Goal: Task Accomplishment & Management: Complete application form

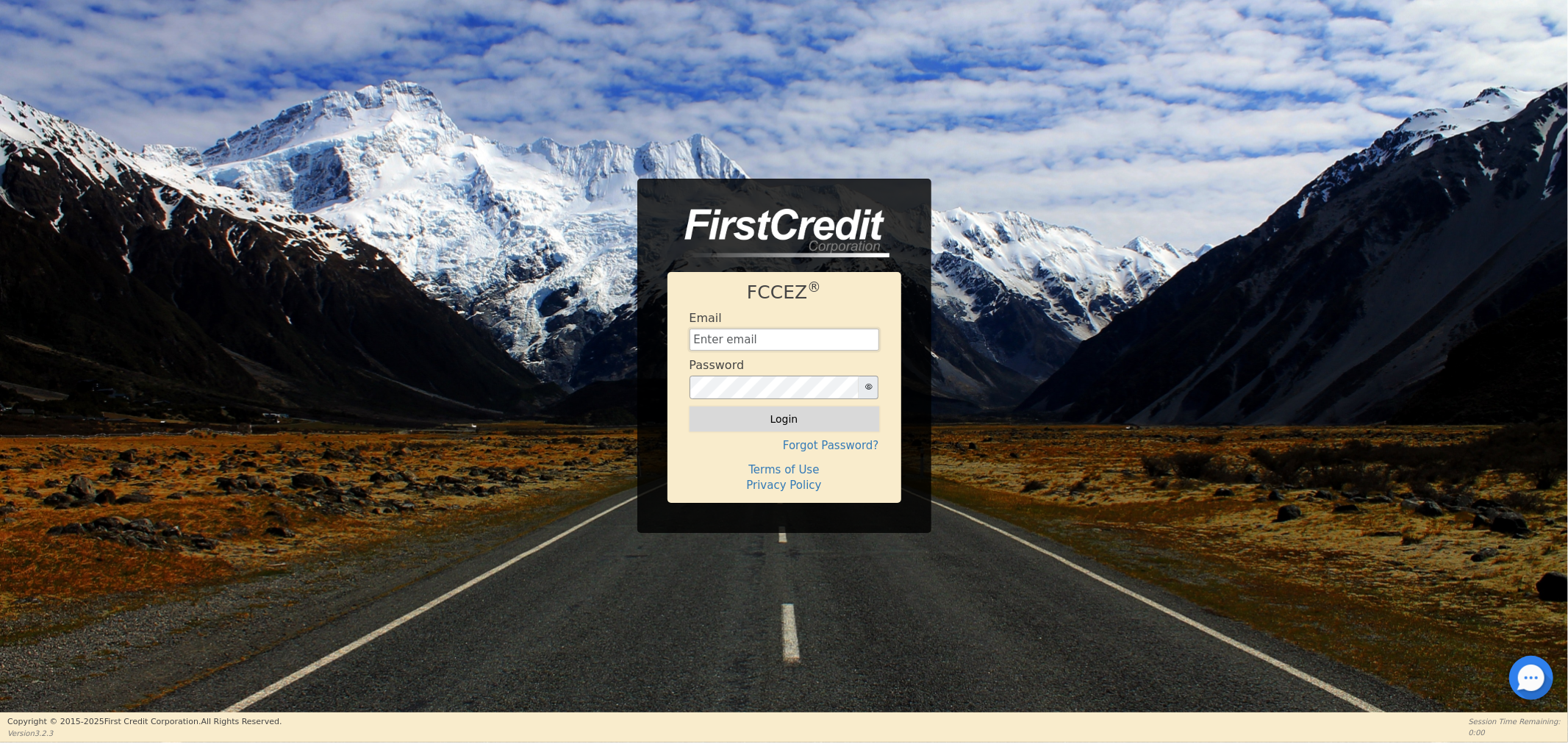
type input "sharemyrainbowfinancing@gmail.com"
click at [745, 417] on button "Login" at bounding box center [784, 419] width 190 height 25
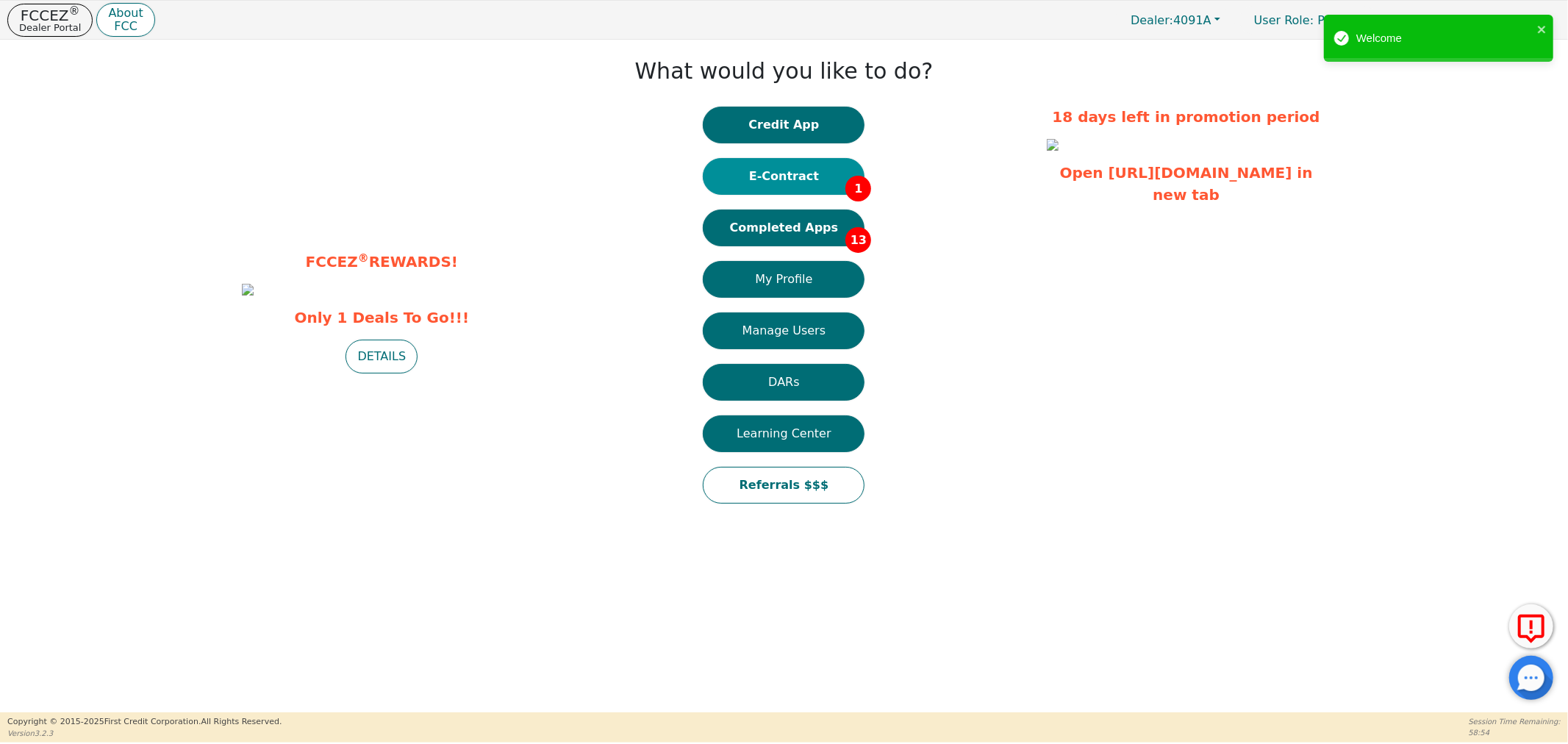
click at [775, 171] on button "E-Contract 1" at bounding box center [784, 176] width 162 height 36
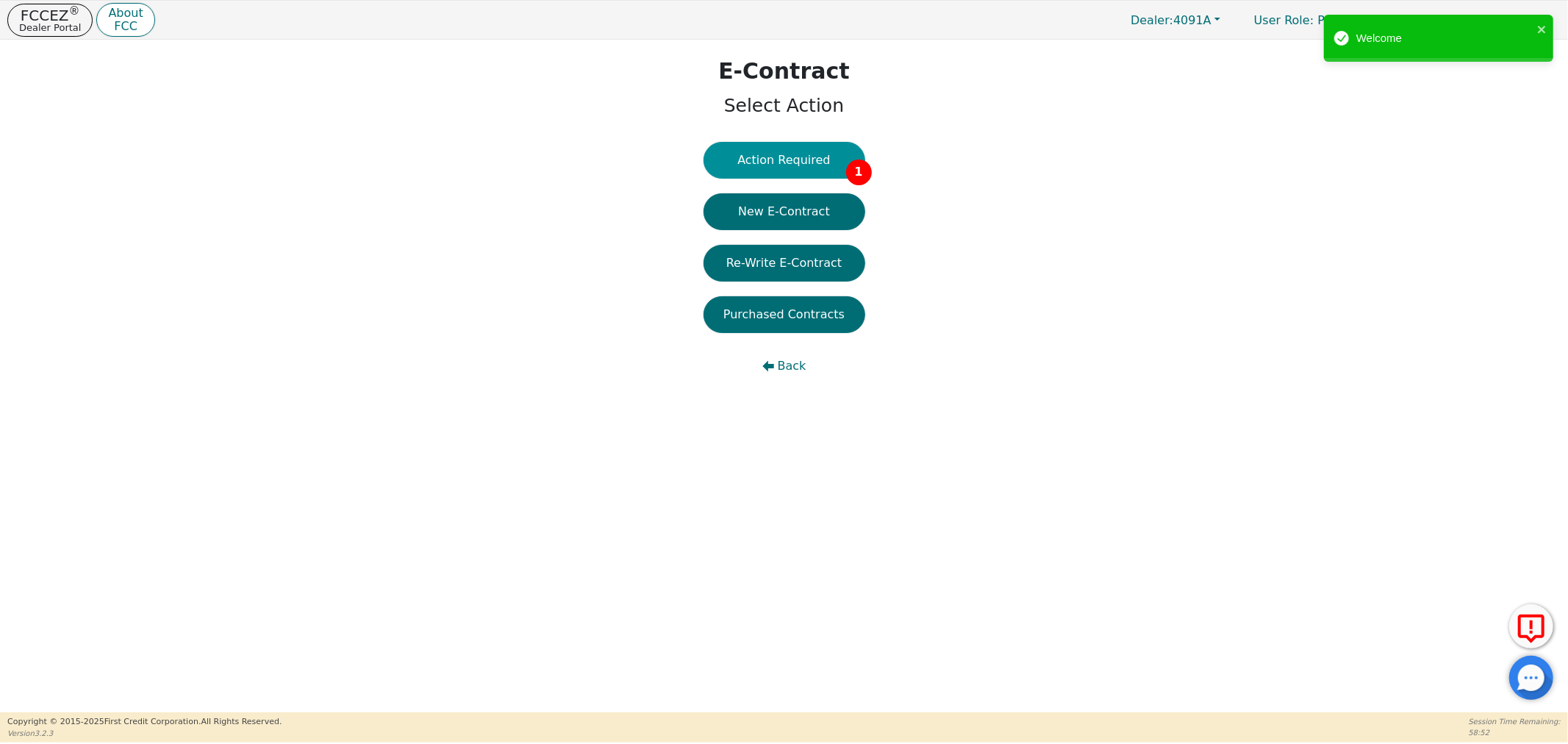
click at [835, 170] on button "Action Required 1" at bounding box center [784, 159] width 162 height 36
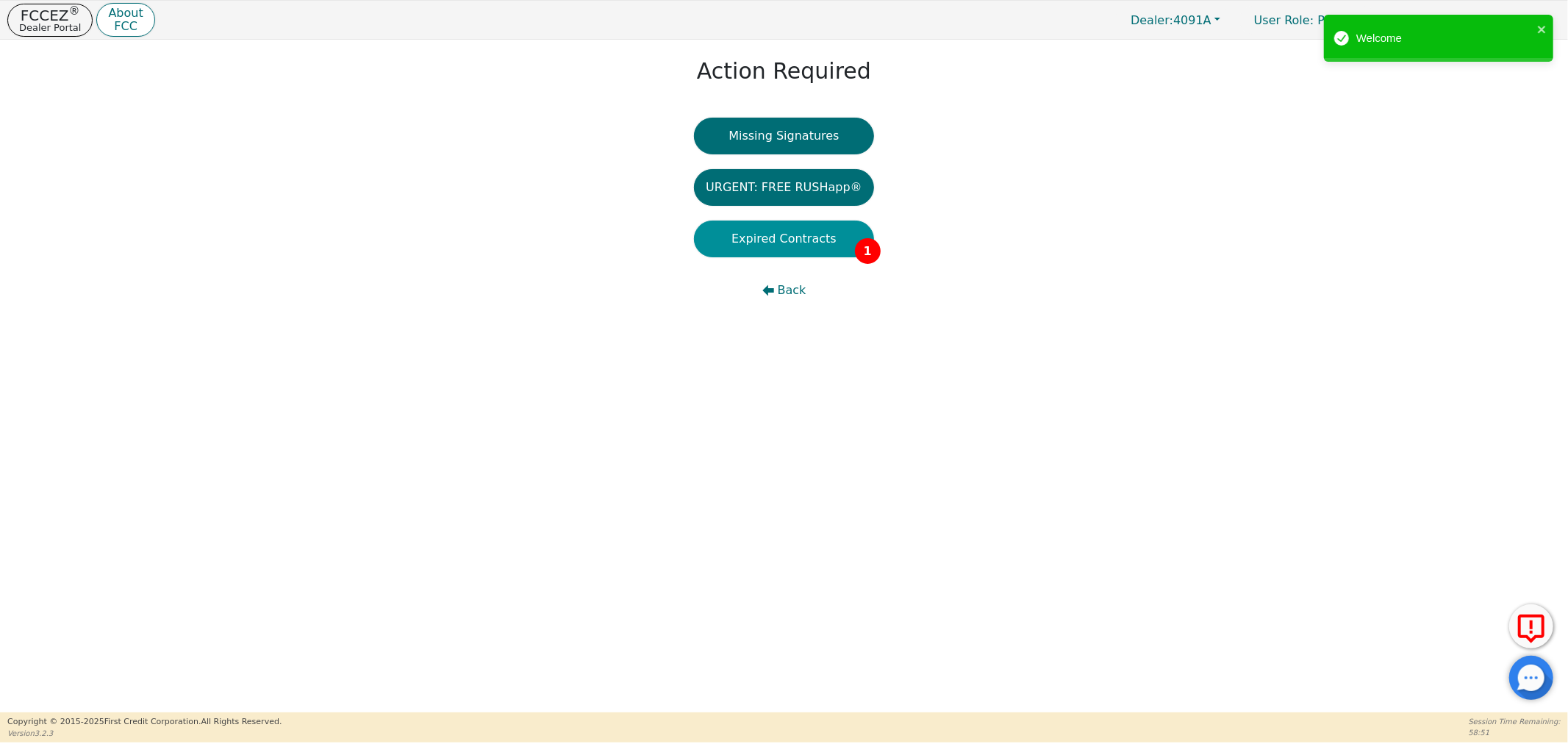
click at [784, 232] on button "Expired Contracts 1" at bounding box center [784, 238] width 180 height 36
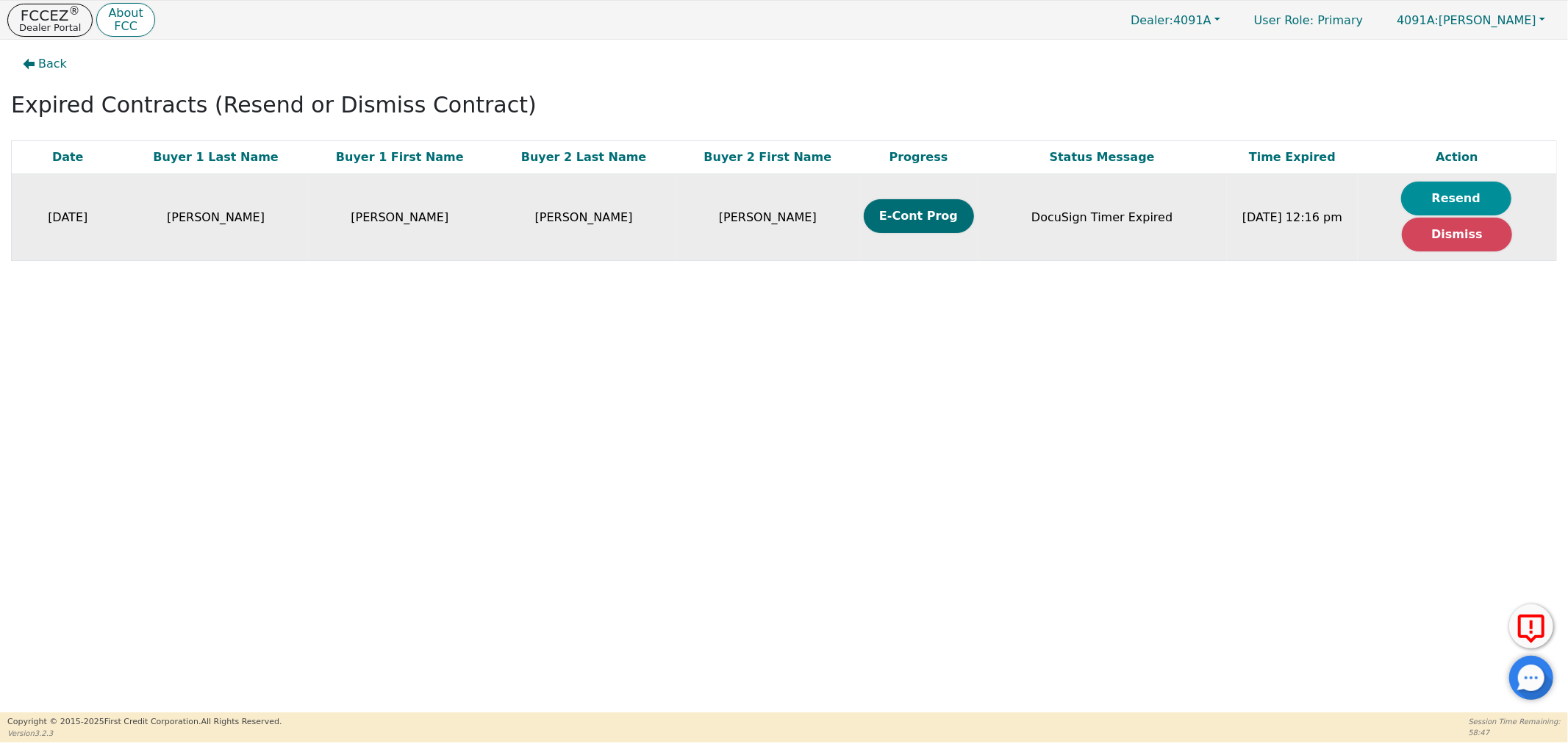
click at [1453, 188] on button "Resend" at bounding box center [1456, 199] width 110 height 34
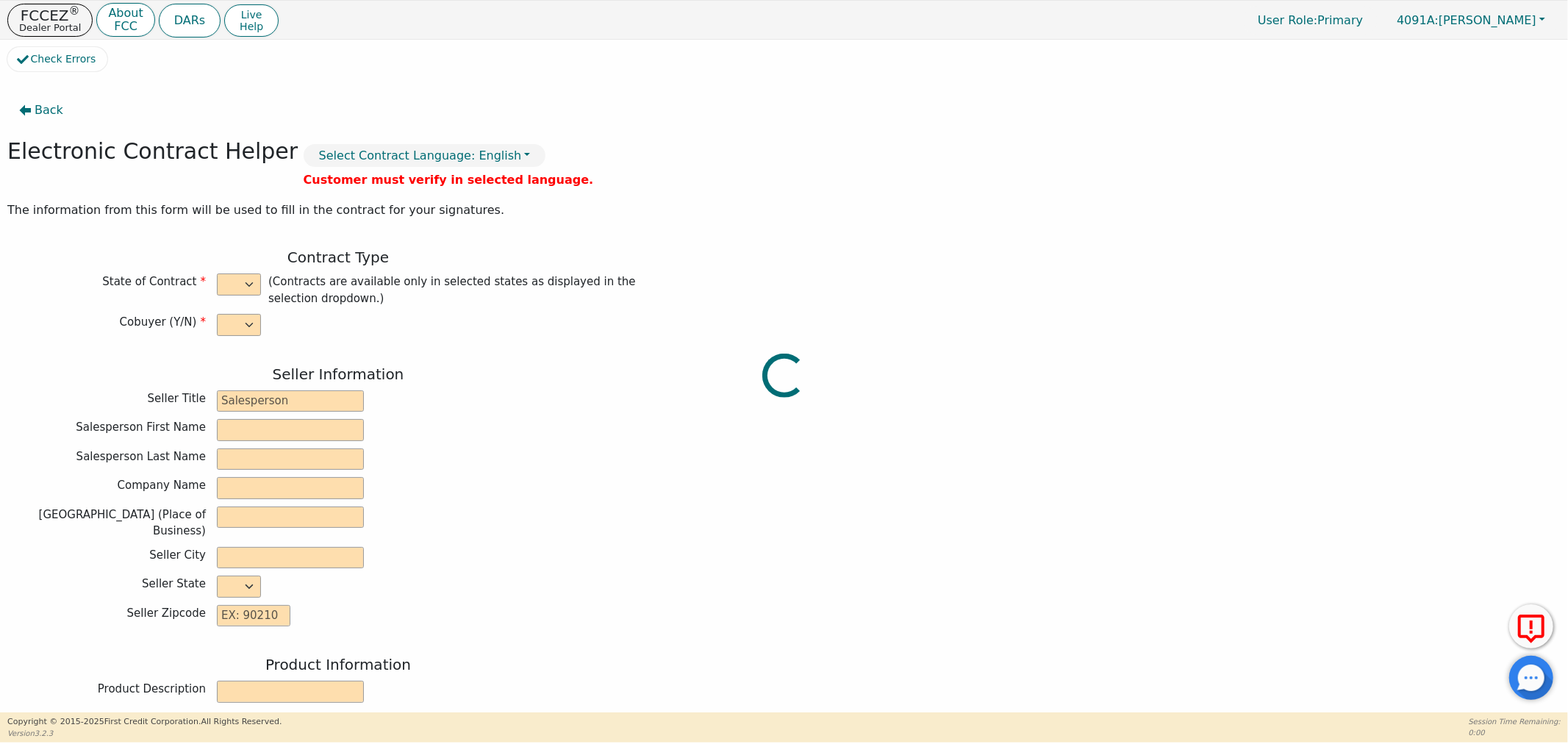
select select "y"
type input "Distributor"
type input "DOUGLAS"
type input "WILLIAMS"
type input "H20 TAKEOVER"
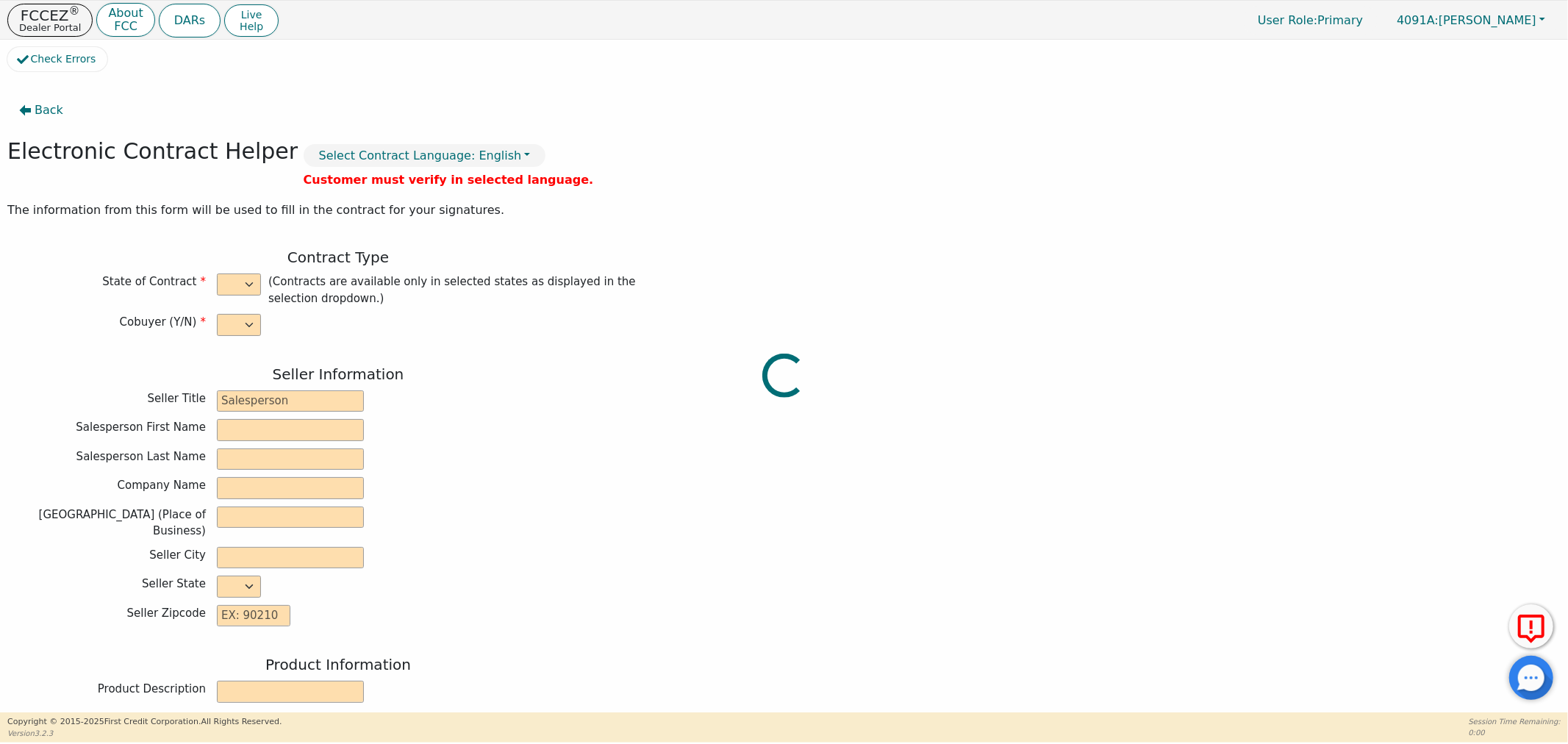
type input "220 WEST MONROE ST"
type input "THOMASVILLE"
select select "GA"
type input "31792"
type input "RAINBOW"
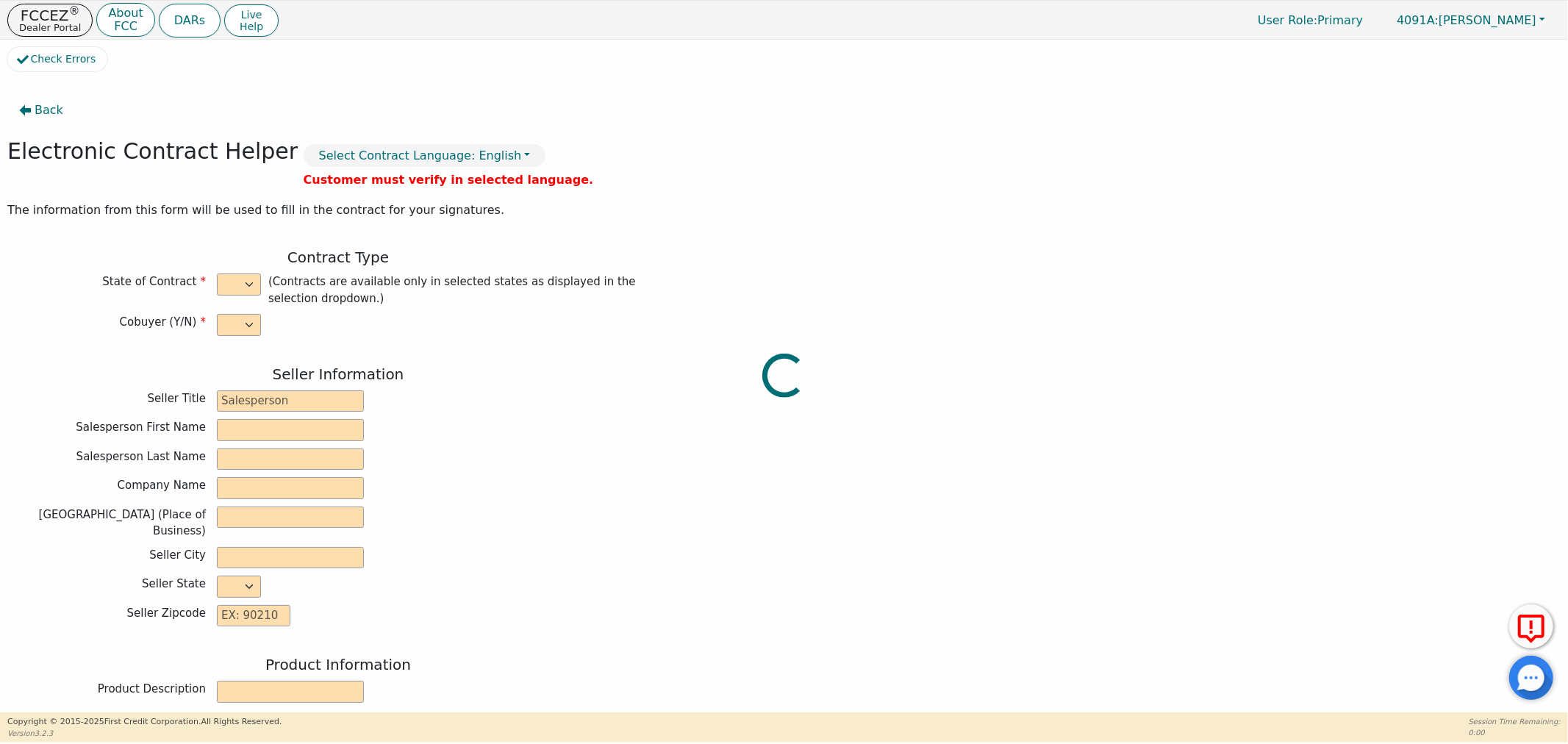
type input "SRX"
type input "22803873"
type input "Timothy"
type input "Poitevint"
type input "shawnpoitevint@yahoo.com"
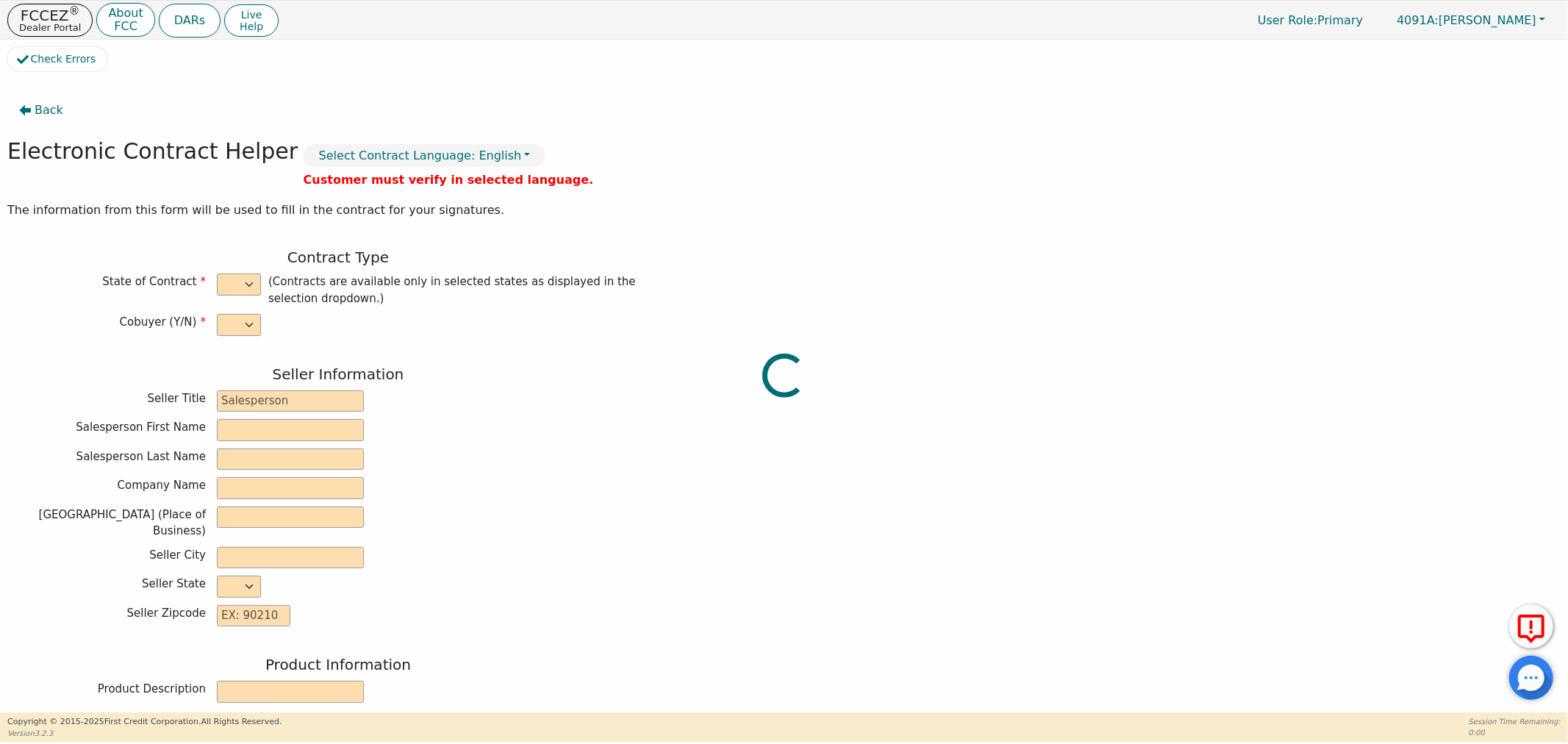
type input "shawnpoitevint@yahoo.com"
type input "Anna"
type input "Poitevint"
type input "annamrichards86@gmail.com"
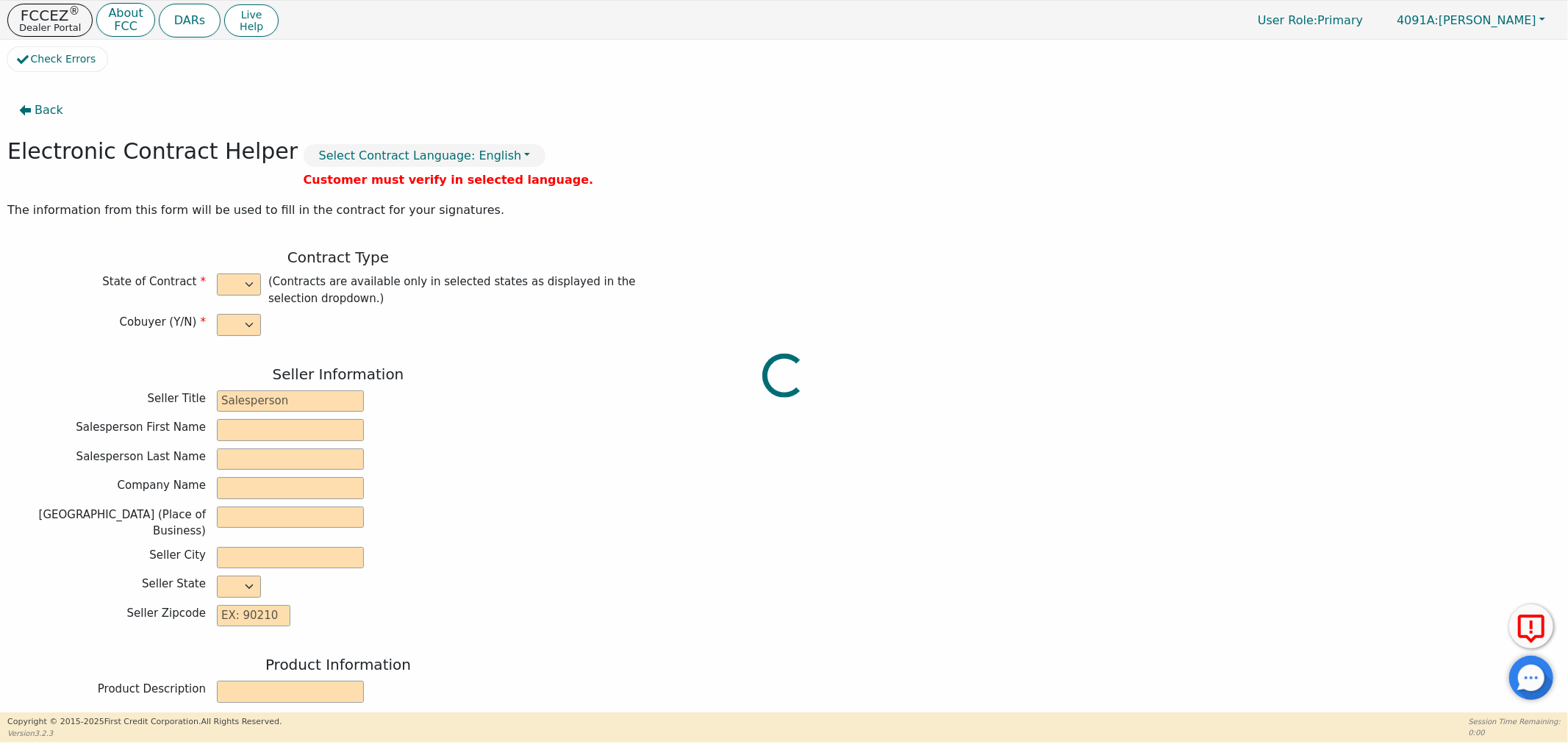
type input "205 Chipper Mill Rd"
type input "Cairo"
type input "GRADY"
select select "GA"
type input "39828"
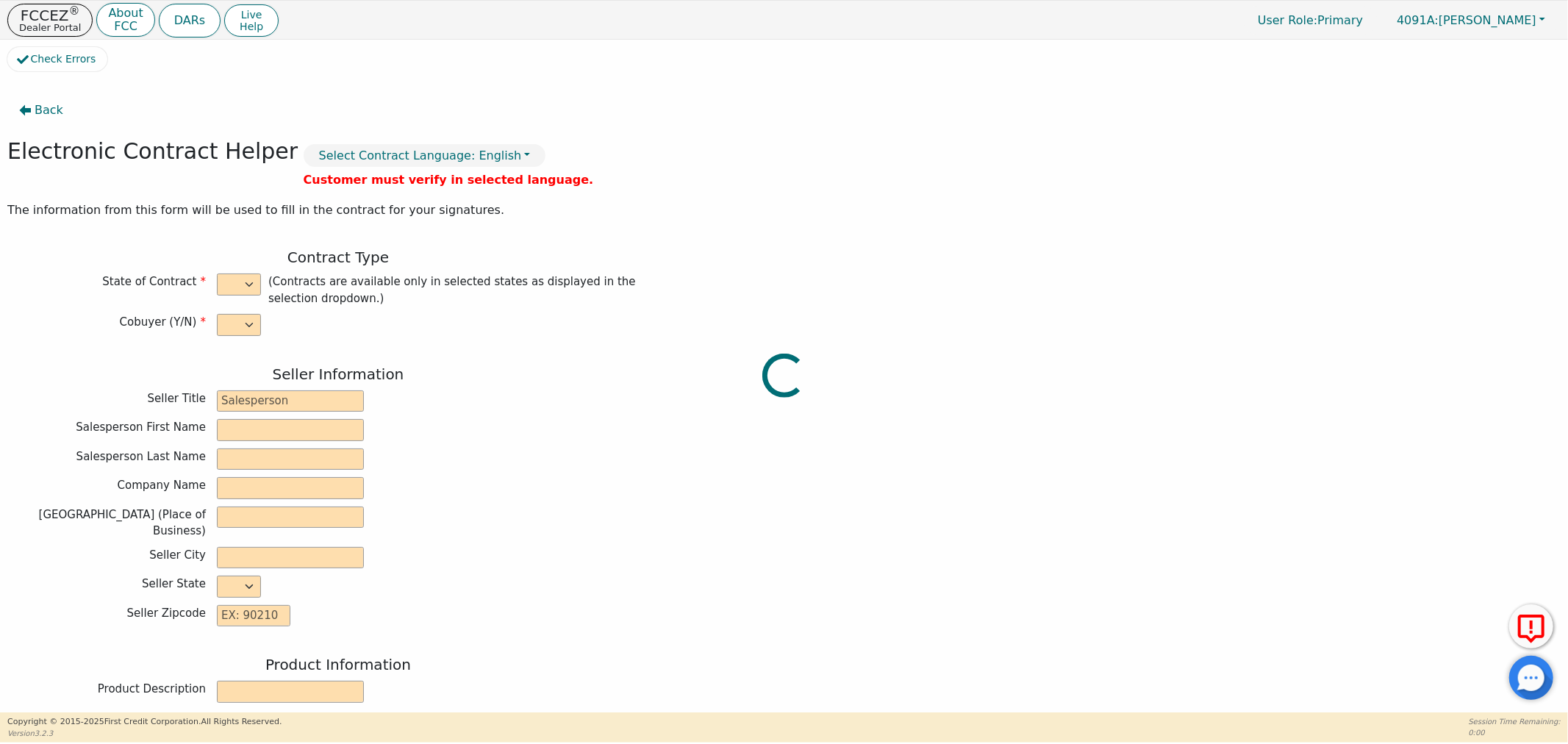
type input "2025-10-14"
type input "21.98"
type input "2026-01-07"
type input "48"
type input "12"
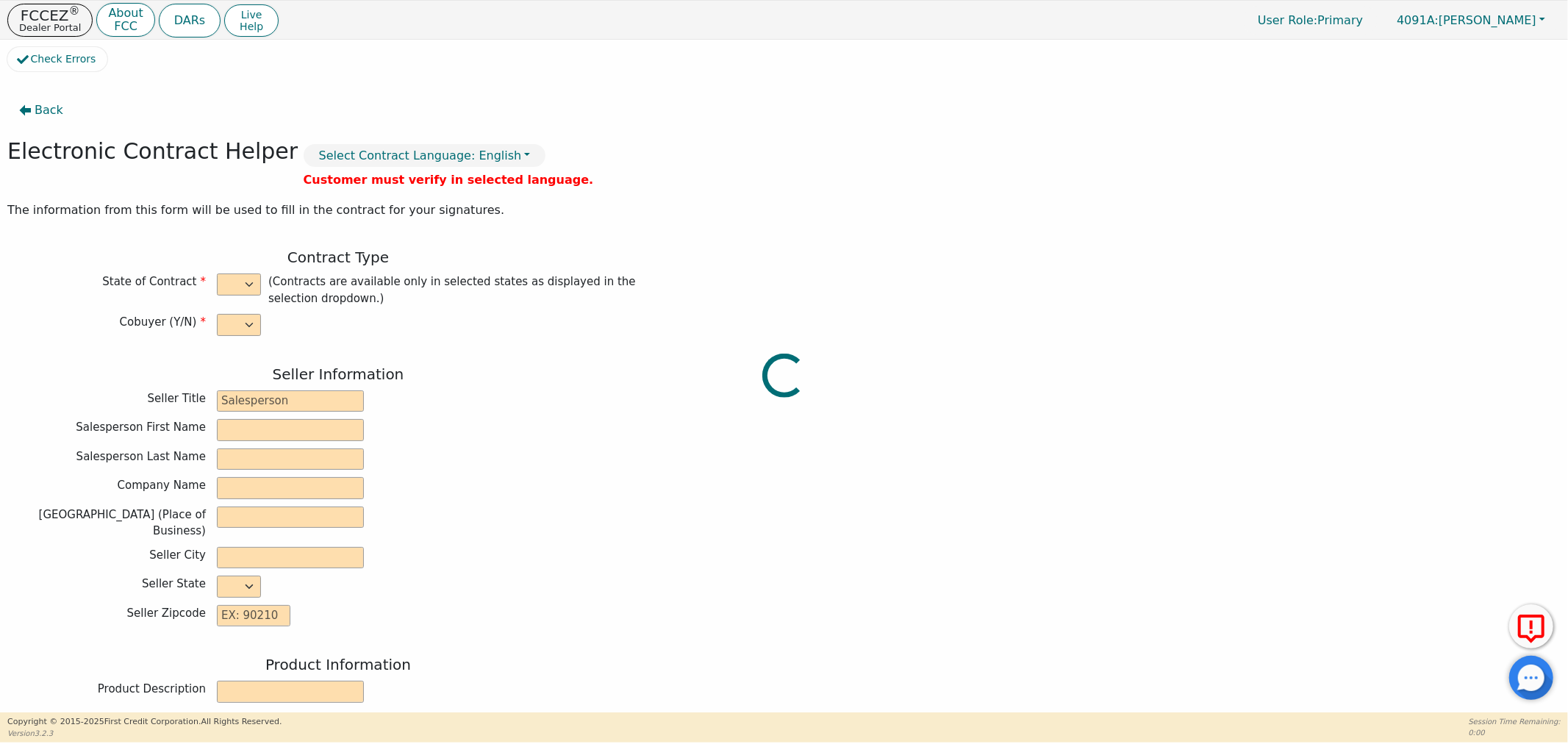
type input "3698.00"
type input "8.00"
type input "295.84"
checkbox input "true"
type input "0.00"
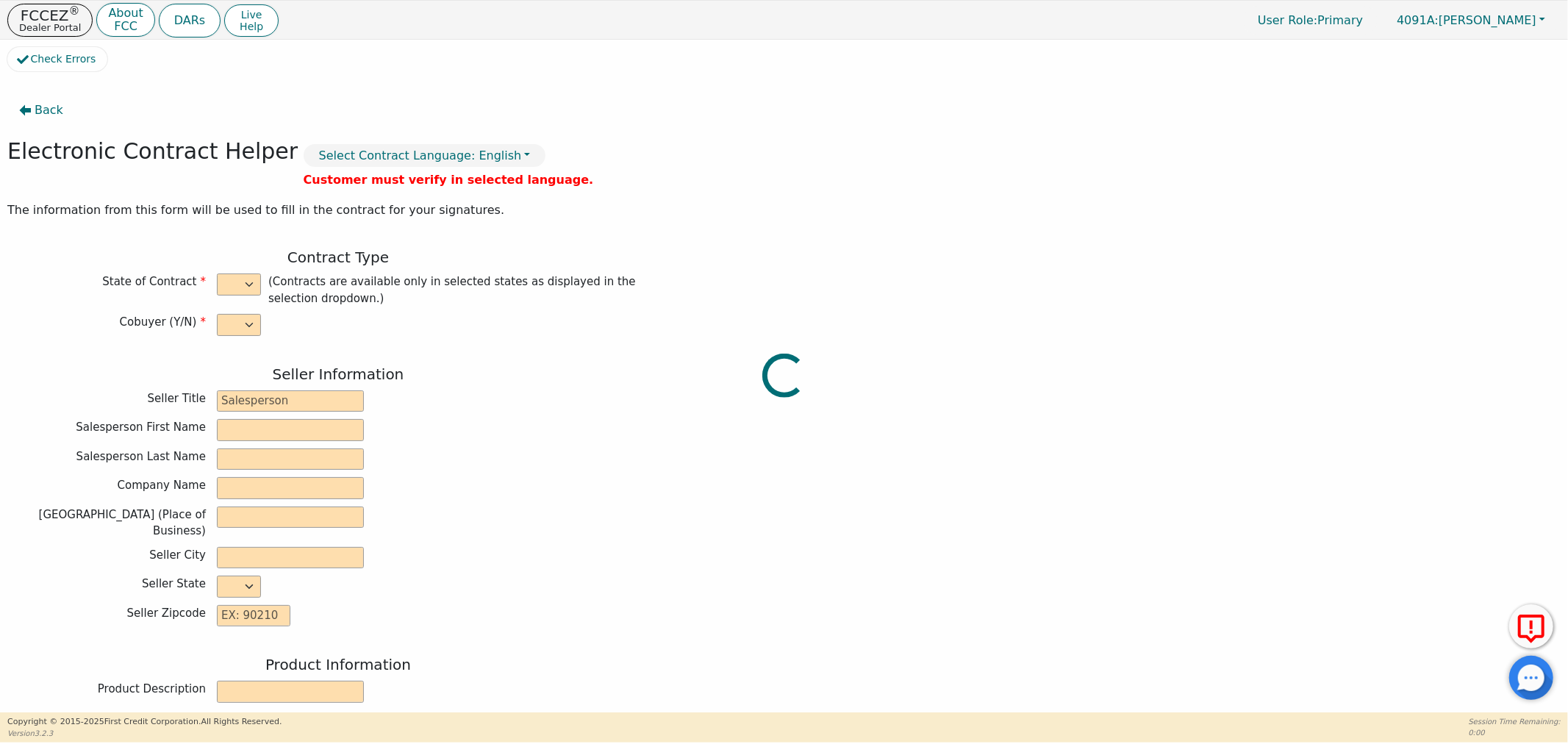
type input "0.00"
type input "3993.84"
type input "6244.80"
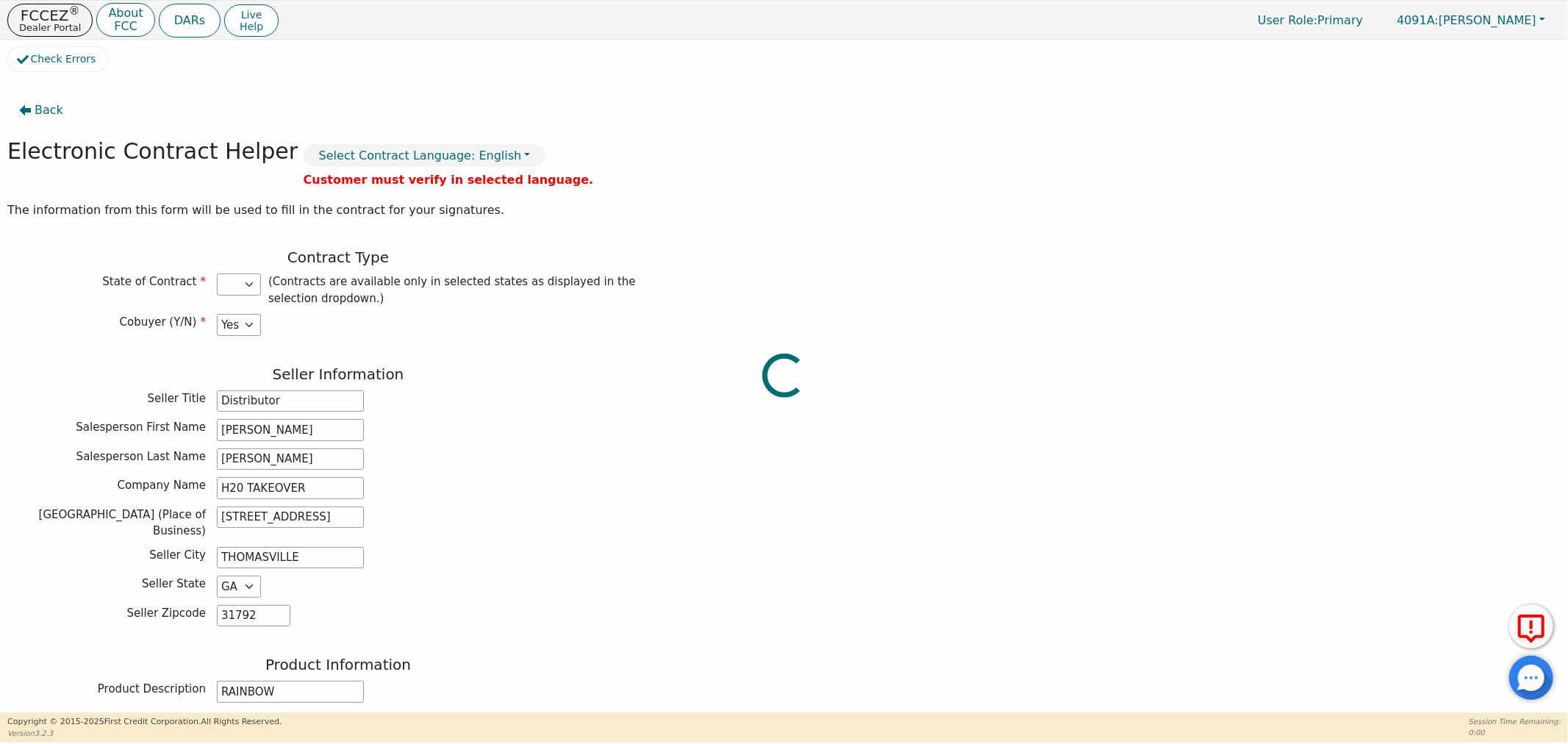
select select "GA"
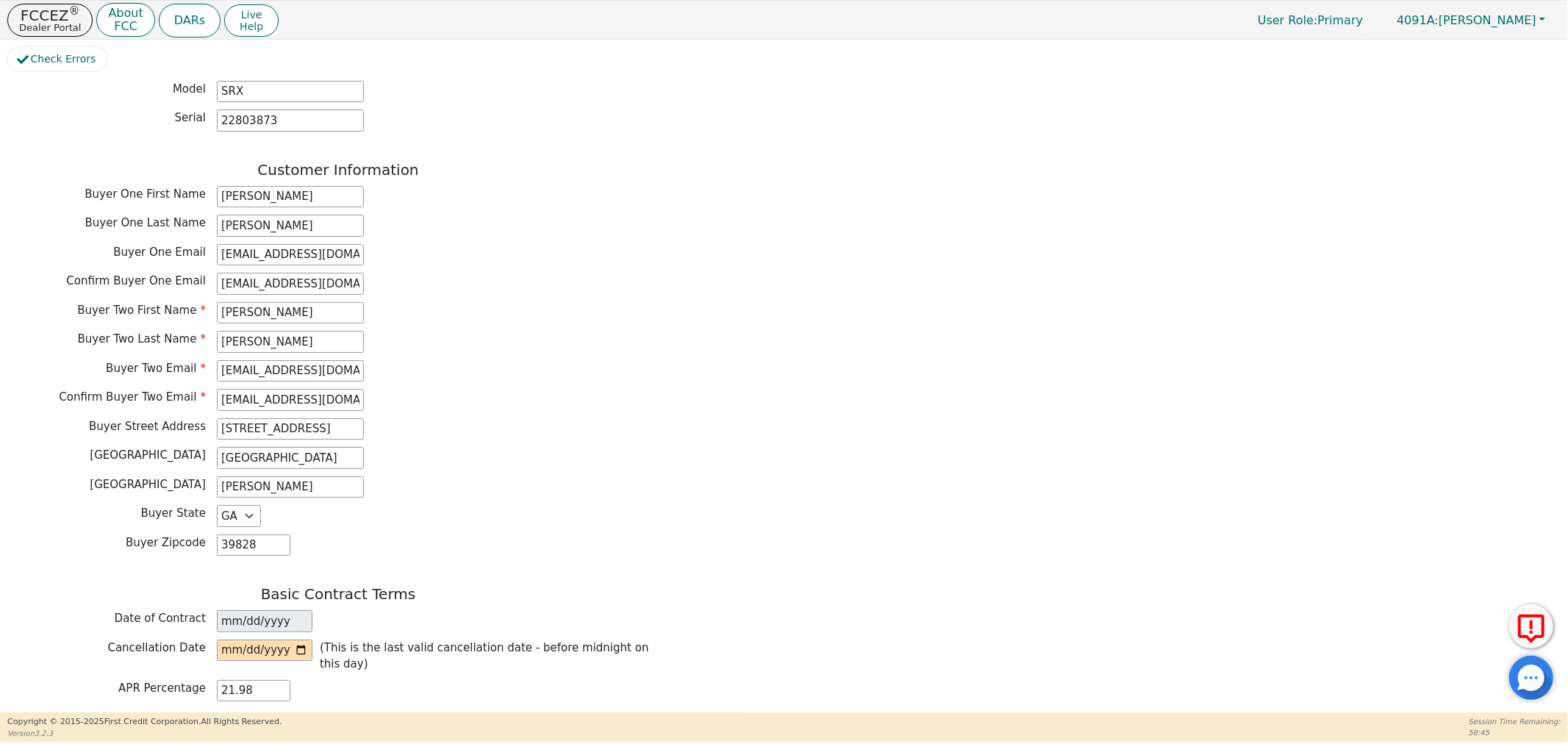
scroll to position [735, 0]
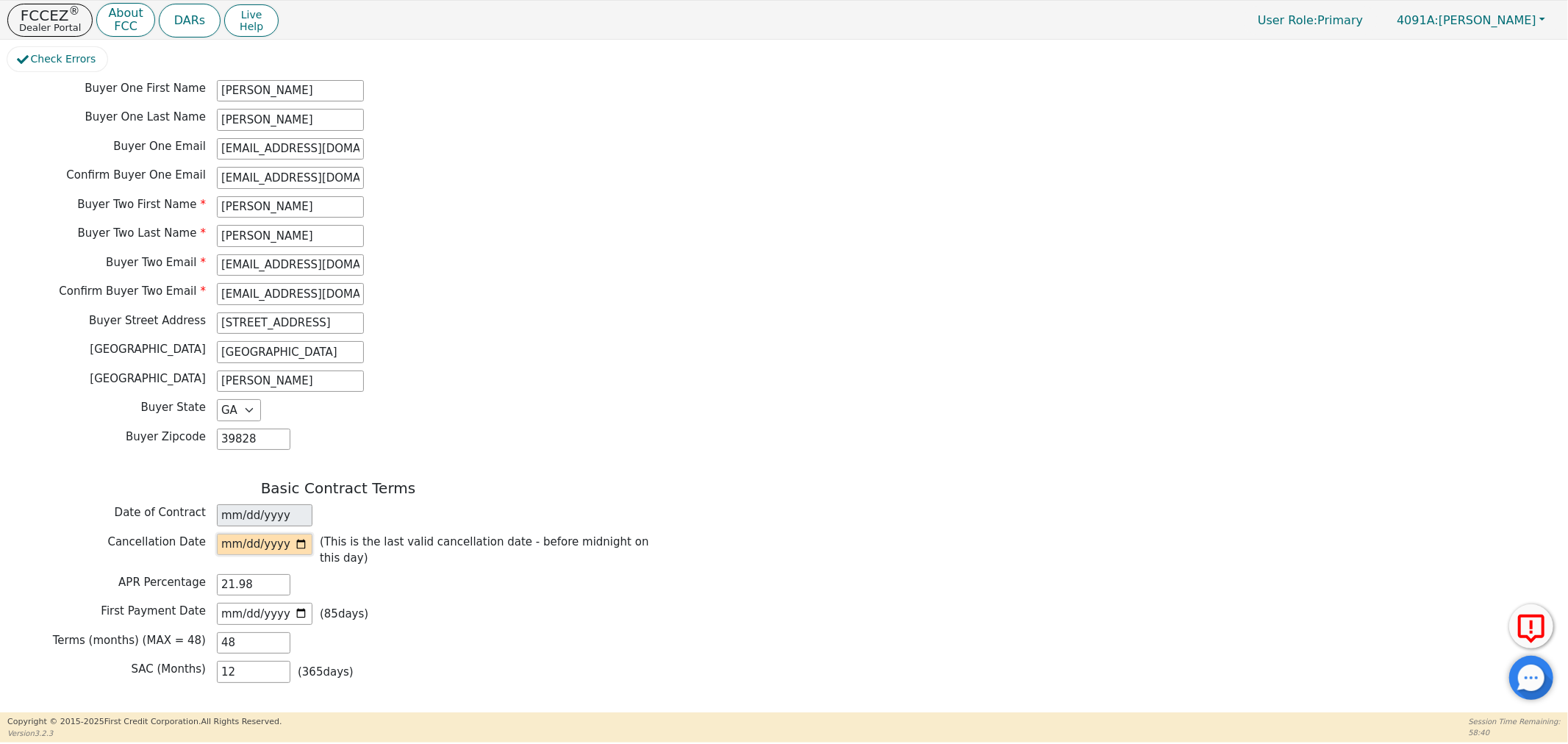
click at [297, 533] on input "date" at bounding box center [264, 544] width 95 height 22
type input "2025-10-17"
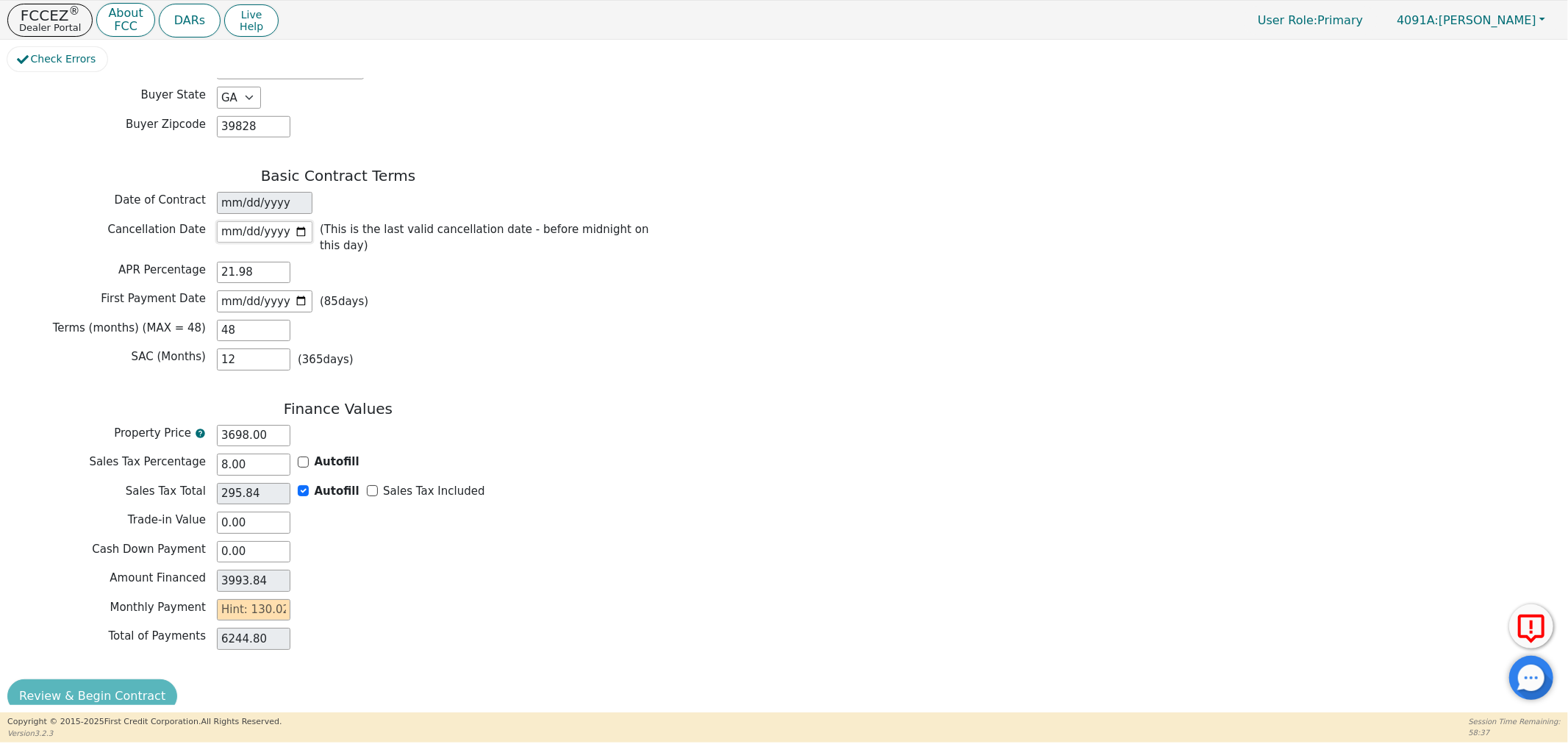
scroll to position [1050, 0]
click at [261, 597] on input "text" at bounding box center [253, 608] width 74 height 22
type input "13"
type input "624.00"
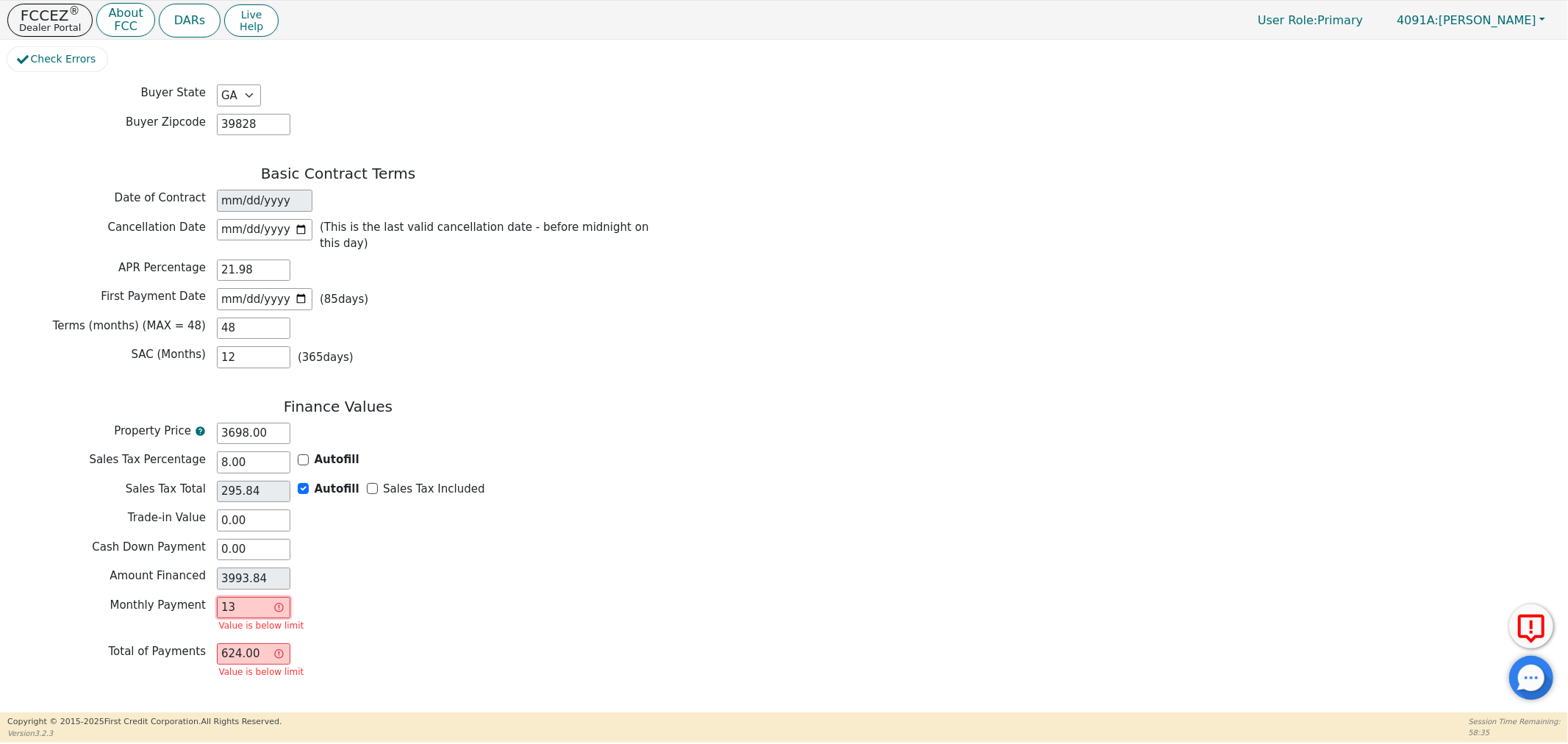
type input "130"
type input "6240.00"
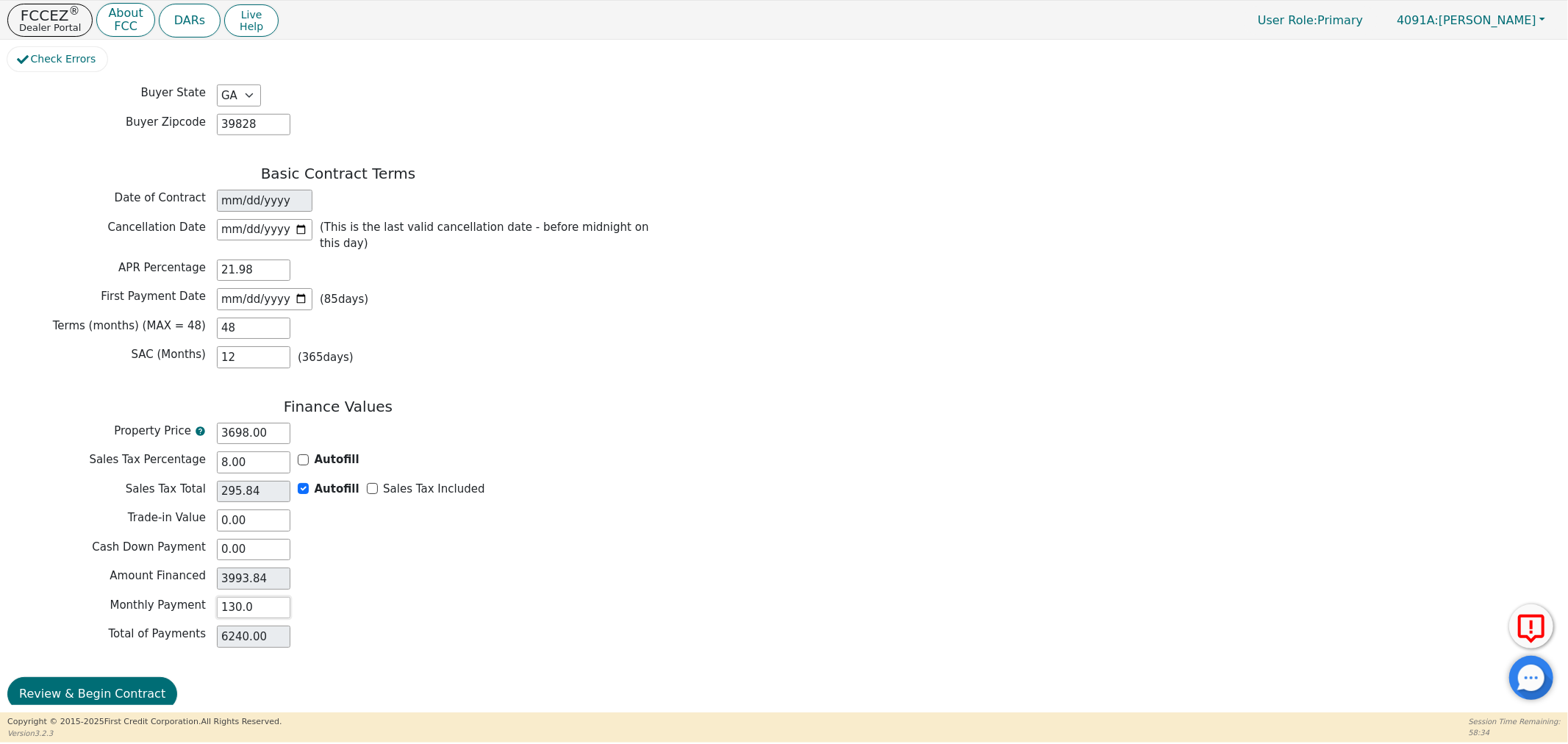
type input "130.02"
type input "6240.96"
type input "130.02"
click at [72, 677] on button "Review & Begin Contract" at bounding box center [91, 694] width 170 height 34
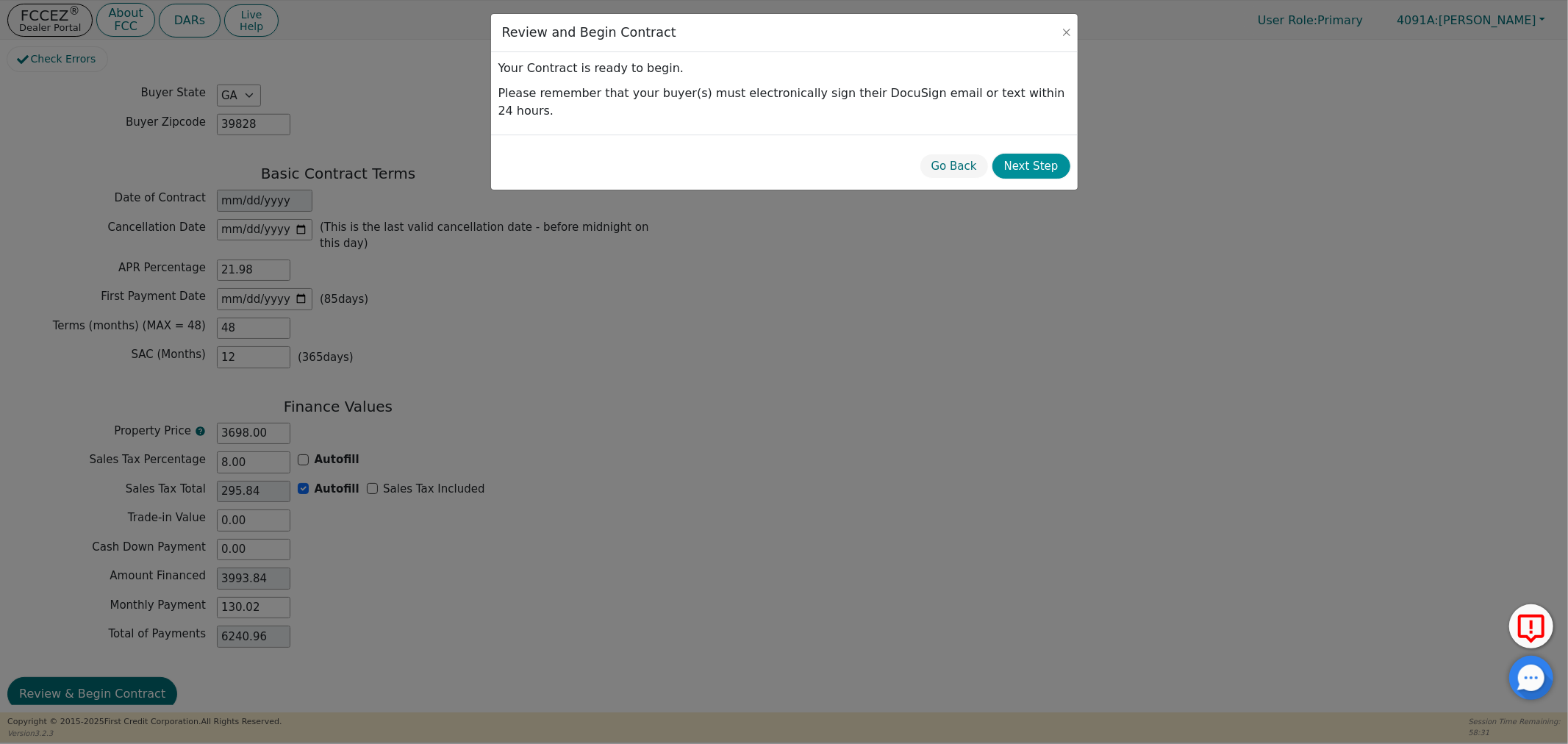
click at [1017, 153] on button "Next Step" at bounding box center [1031, 166] width 78 height 26
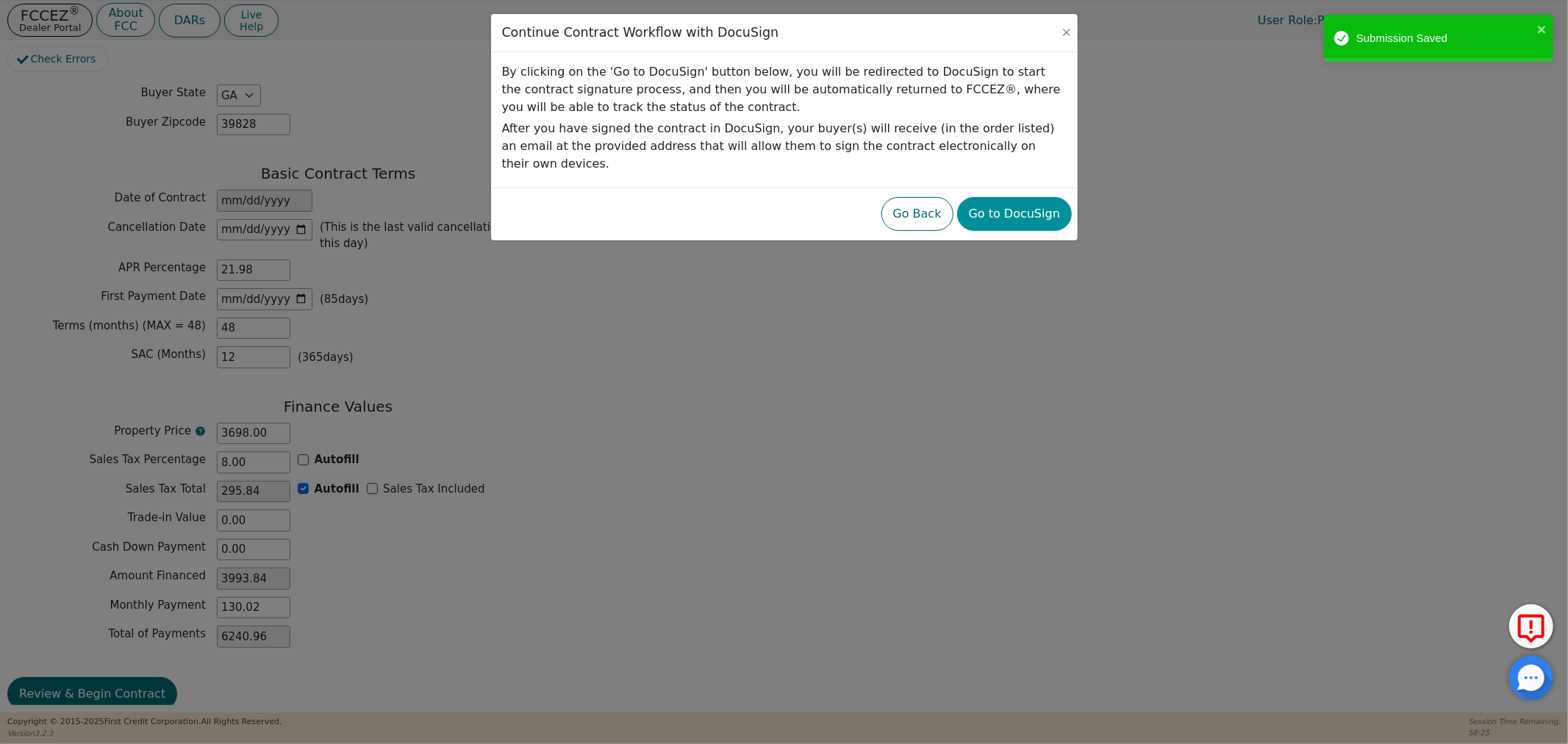
click at [1030, 197] on button "Go to DocuSign" at bounding box center [1014, 214] width 115 height 34
